Goal: Task Accomplishment & Management: Manage account settings

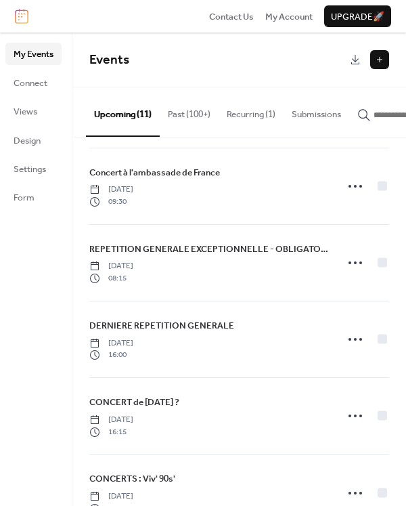
scroll to position [87, 0]
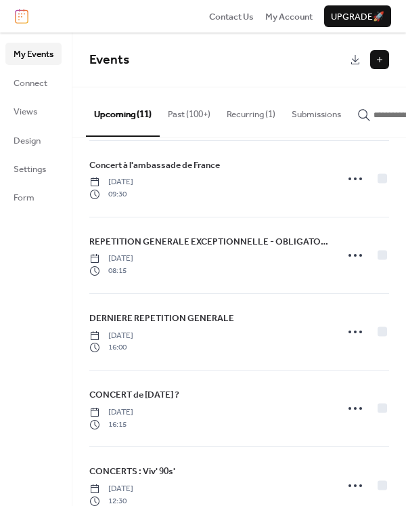
click at [259, 114] on button "Recurring (1)" at bounding box center [251, 110] width 65 height 47
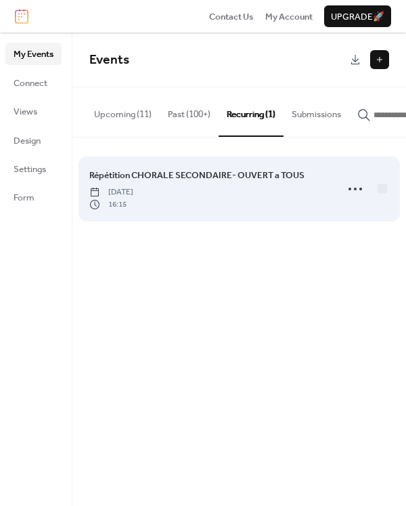
click at [203, 182] on span "Répétition CHORALE SECONDAIRE- OUVERT a TOUS" at bounding box center [196, 176] width 215 height 14
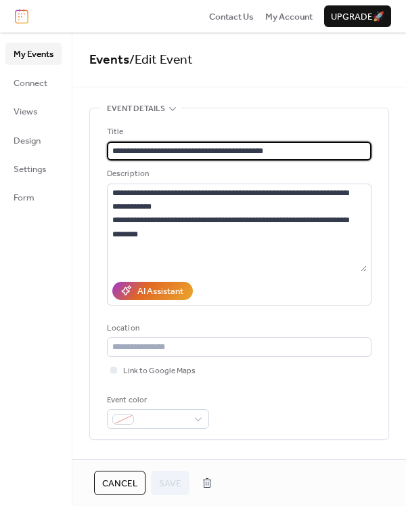
drag, startPoint x: 303, startPoint y: 149, endPoint x: 237, endPoint y: 152, distance: 66.4
click at [237, 152] on input "**********" at bounding box center [237, 151] width 260 height 19
type input "**********"
click at [263, 84] on div "Events / Edit Event" at bounding box center [239, 60] width 334 height 55
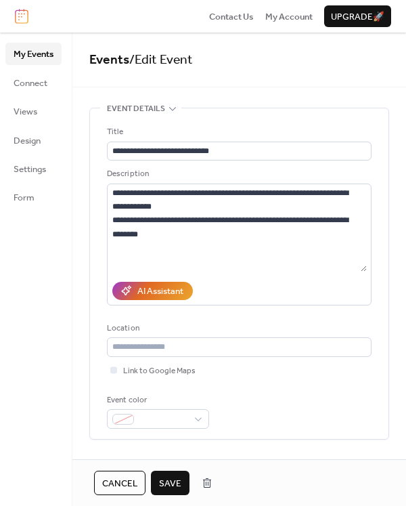
click at [174, 482] on span "Save" at bounding box center [170, 484] width 22 height 14
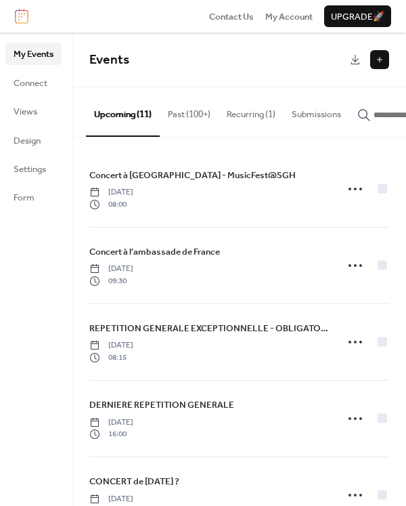
click at [266, 110] on button "Recurring (1)" at bounding box center [251, 110] width 65 height 47
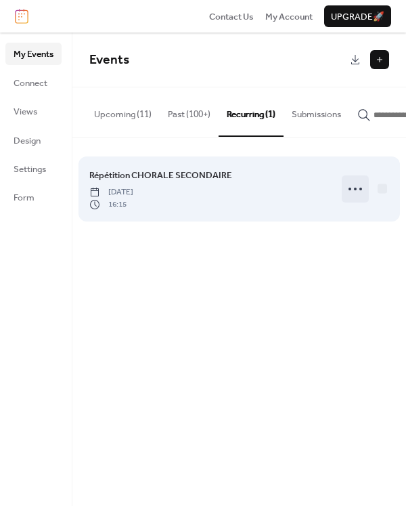
click at [352, 197] on icon at bounding box center [356, 189] width 22 height 22
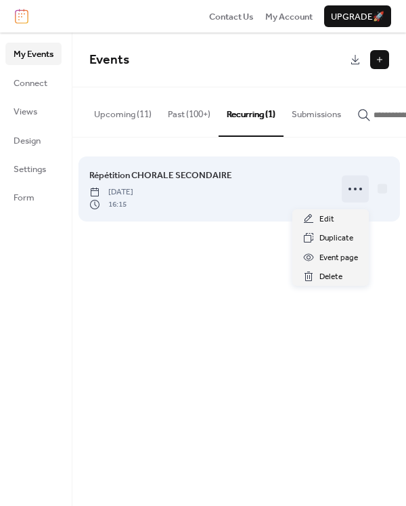
click at [351, 192] on icon at bounding box center [356, 189] width 22 height 22
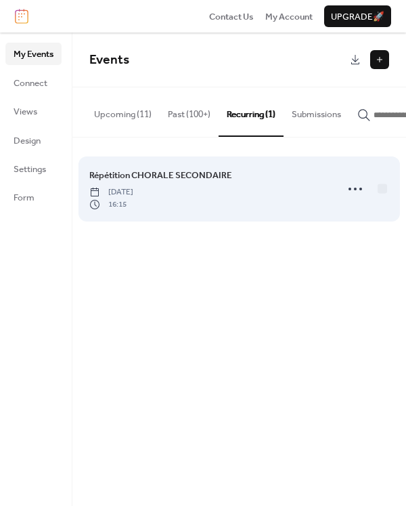
drag, startPoint x: 226, startPoint y: 192, endPoint x: 200, endPoint y: 195, distance: 25.3
click at [200, 195] on div "Répétition CHORALE SECONDAIRE [DATE] 16:15" at bounding box center [208, 189] width 239 height 42
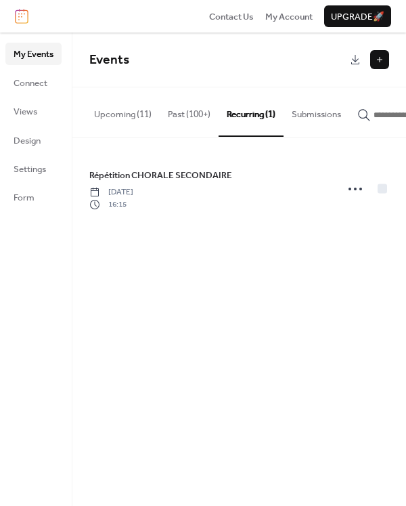
click at [270, 284] on div "Events Upcoming (11) Past (100+) Recurring (1) Submissions Concert à [GEOGRAPHI…" at bounding box center [239, 269] width 334 height 473
click at [135, 117] on button "Upcoming (11)" at bounding box center [123, 110] width 74 height 47
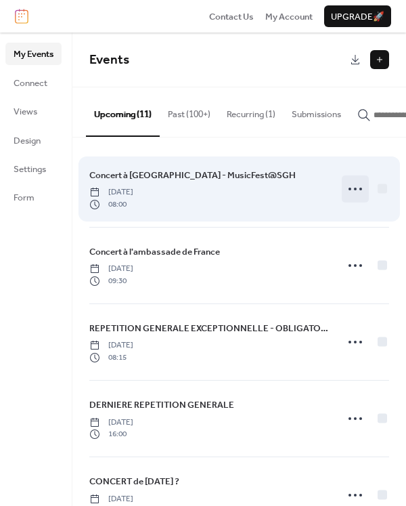
click at [349, 193] on icon at bounding box center [356, 189] width 22 height 22
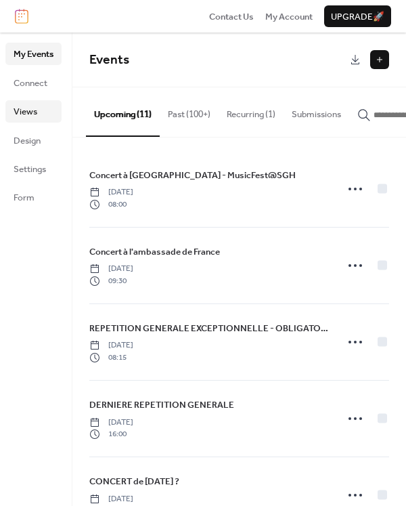
click at [30, 108] on span "Views" at bounding box center [26, 112] width 24 height 14
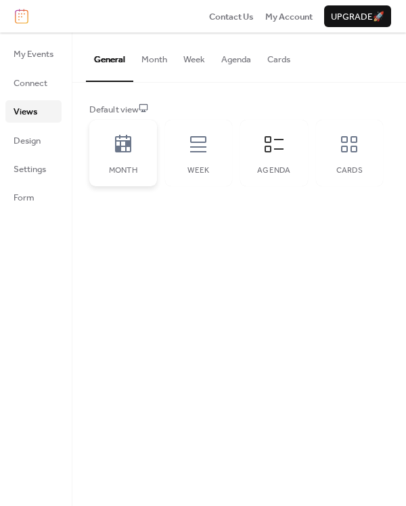
click at [126, 154] on icon at bounding box center [123, 144] width 22 height 22
